Goal: Book appointment/travel/reservation

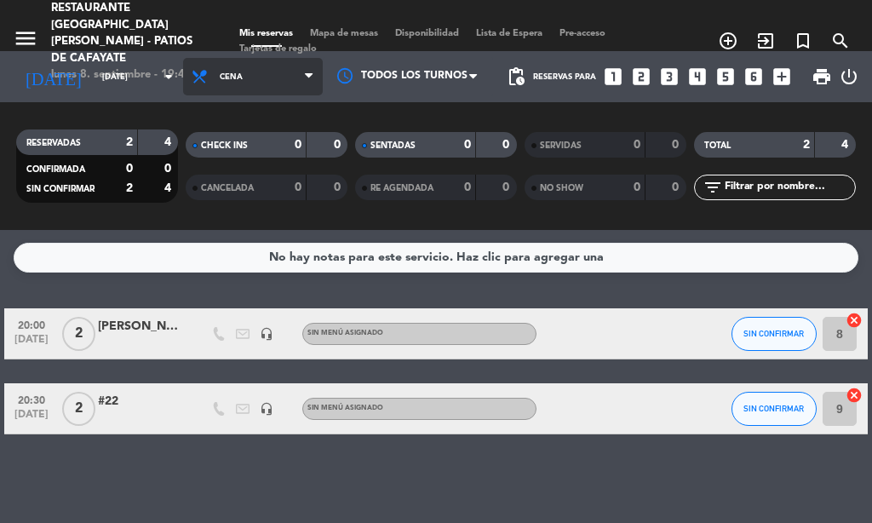
click at [183, 79] on span "Cena" at bounding box center [253, 76] width 140 height 37
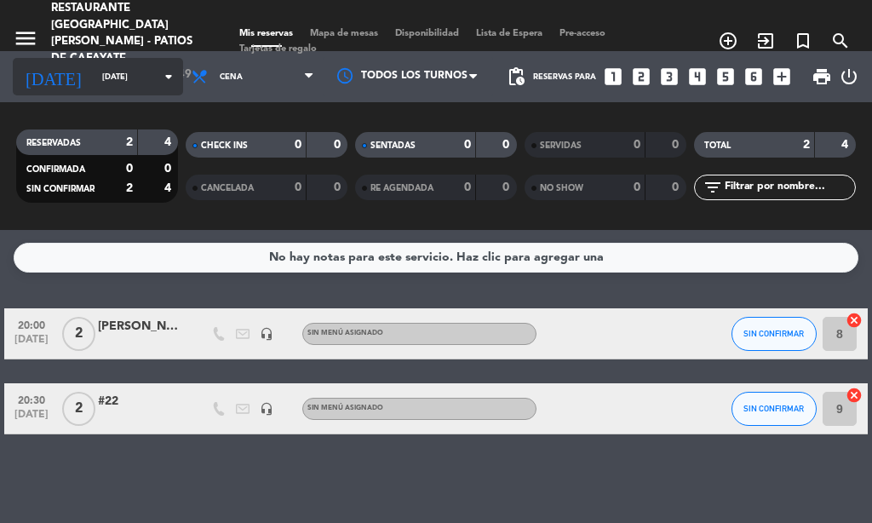
click at [158, 78] on icon "arrow_drop_down" at bounding box center [168, 76] width 20 height 20
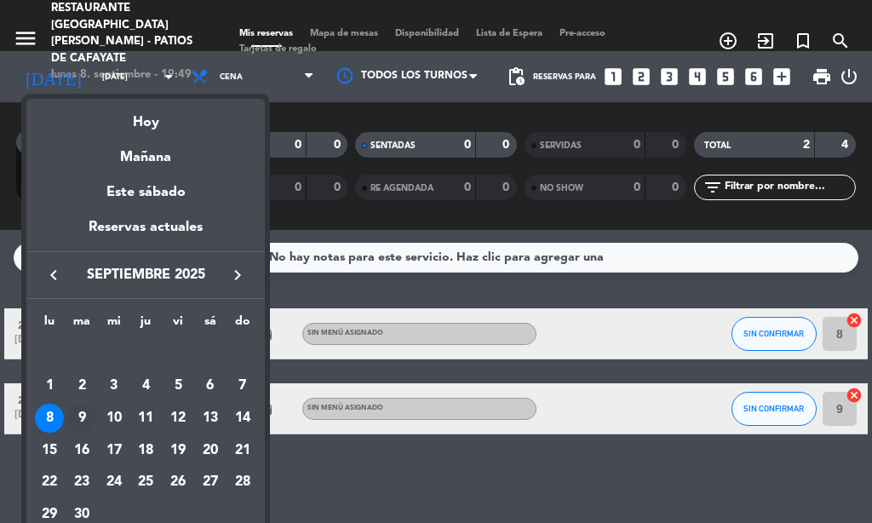
click at [94, 404] on td "9" at bounding box center [82, 418] width 32 height 32
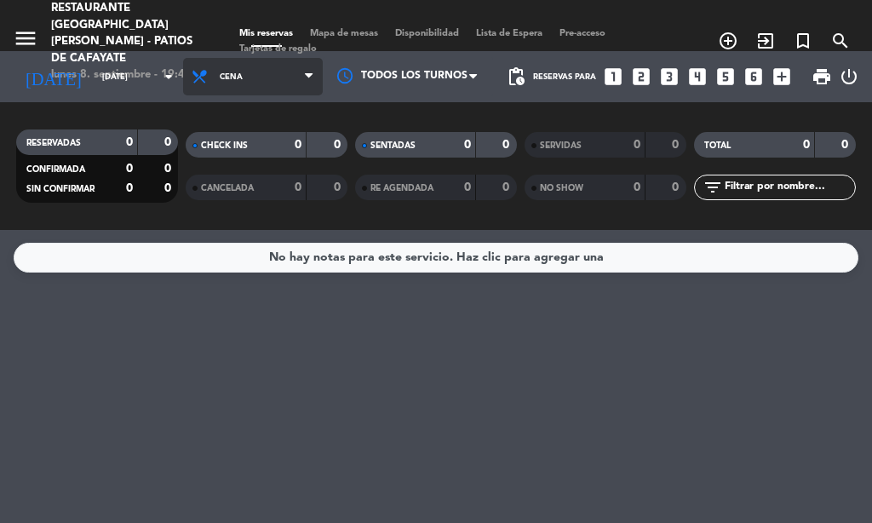
click at [232, 64] on span "Cena" at bounding box center [253, 76] width 140 height 37
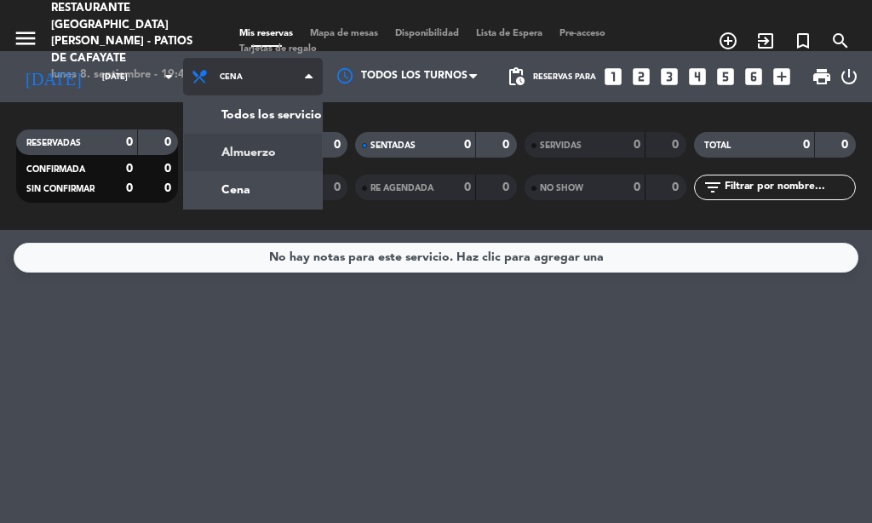
click at [234, 148] on div "menu Restaurante [GEOGRAPHIC_DATA][PERSON_NAME] - Patios de Cafayate [DATE] 8. …" at bounding box center [436, 115] width 872 height 230
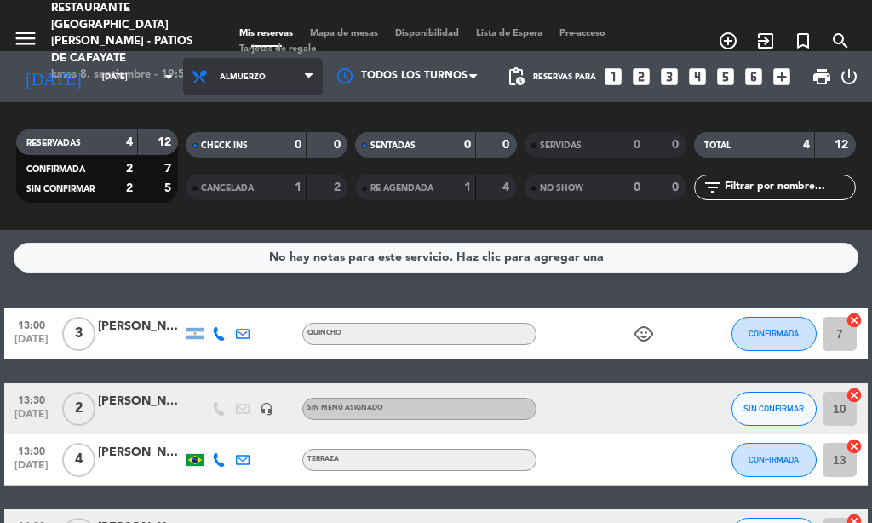
click at [231, 68] on span "Almuerzo" at bounding box center [253, 76] width 140 height 37
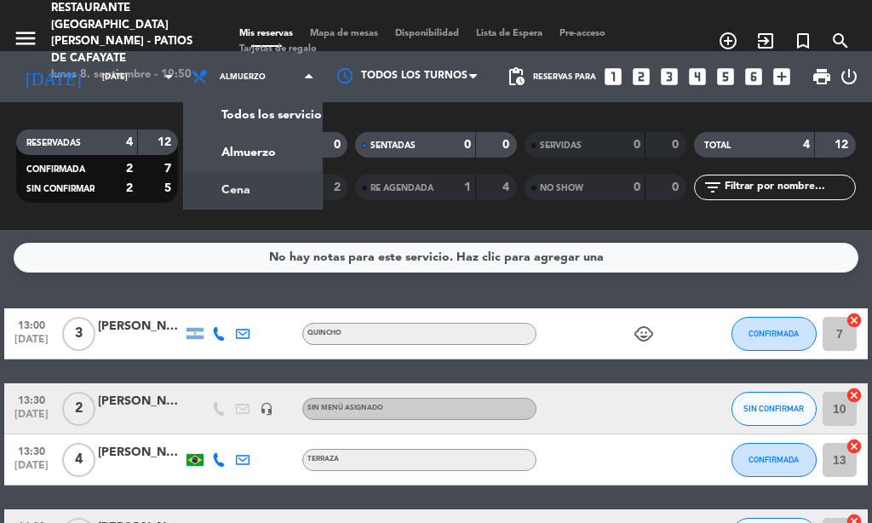
drag, startPoint x: 232, startPoint y: 186, endPoint x: 221, endPoint y: 169, distance: 19.6
click at [231, 184] on div "menu Restaurante [GEOGRAPHIC_DATA][PERSON_NAME] - Patios de Cafayate [DATE] 8. …" at bounding box center [436, 115] width 872 height 230
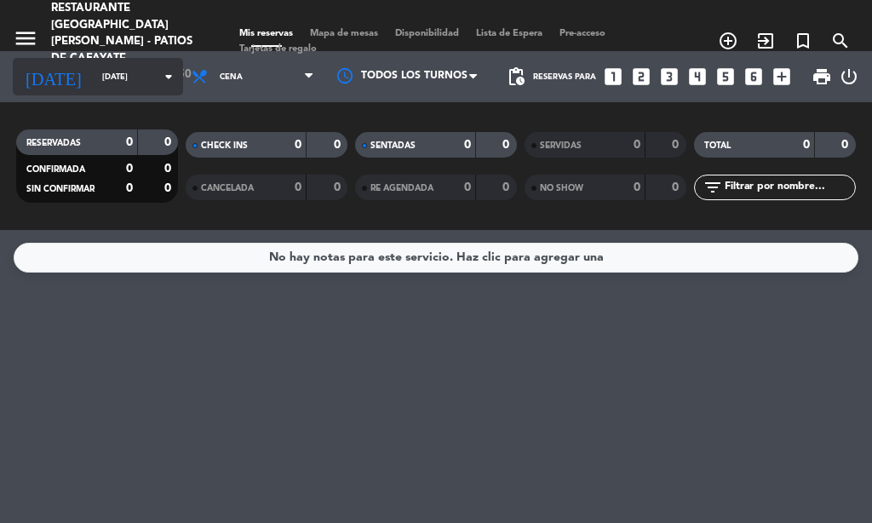
click at [127, 70] on input "[DATE]" at bounding box center [149, 77] width 111 height 26
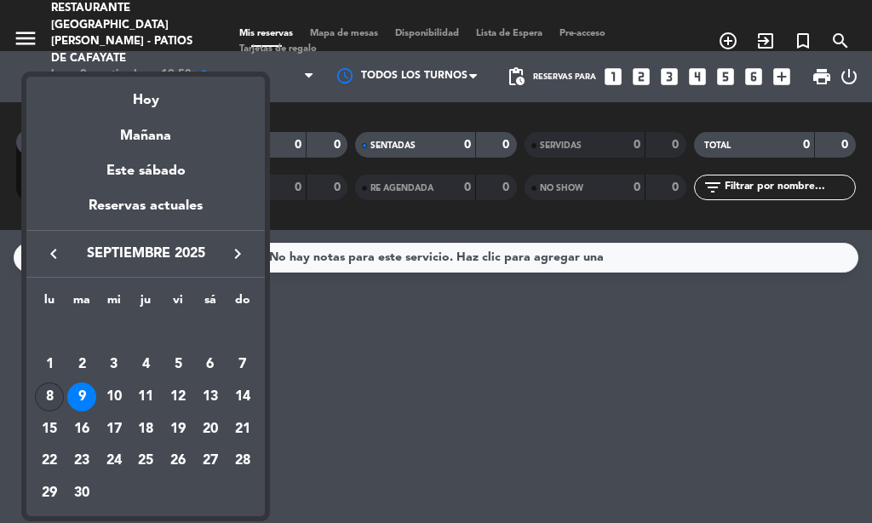
click at [55, 407] on div "8" at bounding box center [49, 396] width 29 height 29
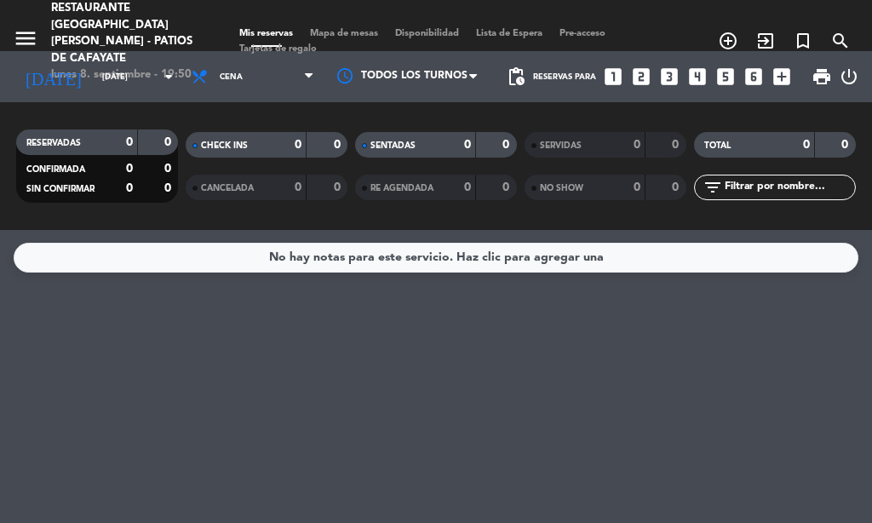
type input "[DATE]"
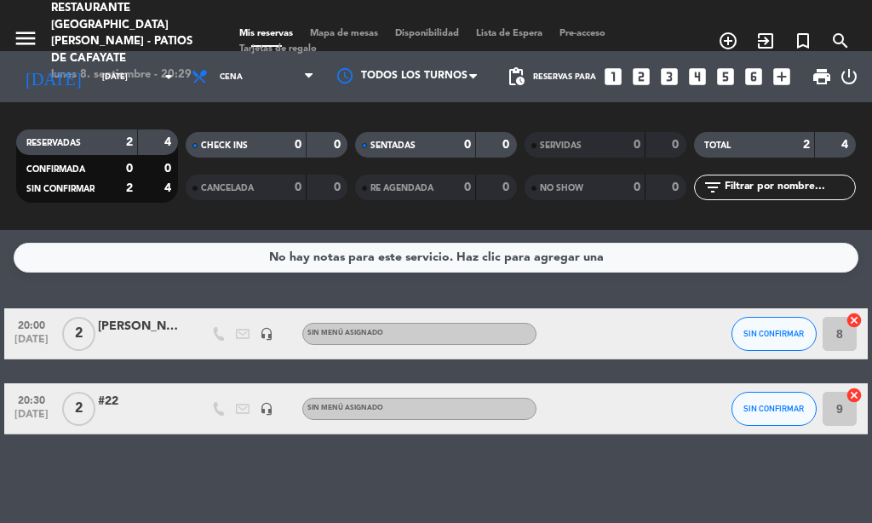
click at [221, 311] on div at bounding box center [219, 333] width 24 height 50
click at [228, 301] on div "No hay notas para este servicio. Haz clic para agregar una 20:00 [DATE] 2 [PERS…" at bounding box center [436, 376] width 872 height 293
